Goal: Go to known website: Go to known website

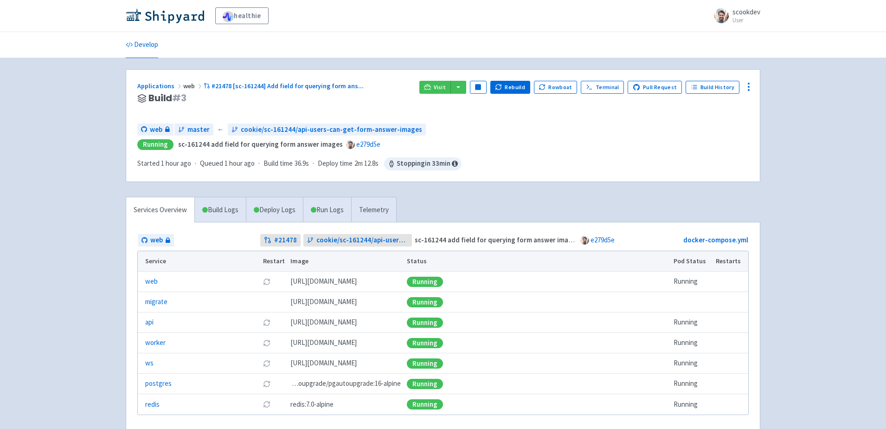
click at [772, 167] on div "healthie scookdev User Profile Sign out Develop" at bounding box center [443, 230] width 886 height 460
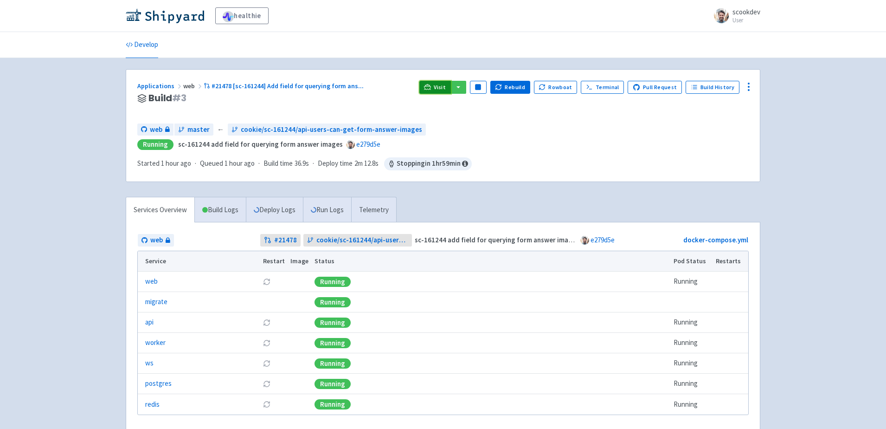
click at [444, 86] on span "Visit" at bounding box center [440, 86] width 12 height 7
